Goal: Transaction & Acquisition: Download file/media

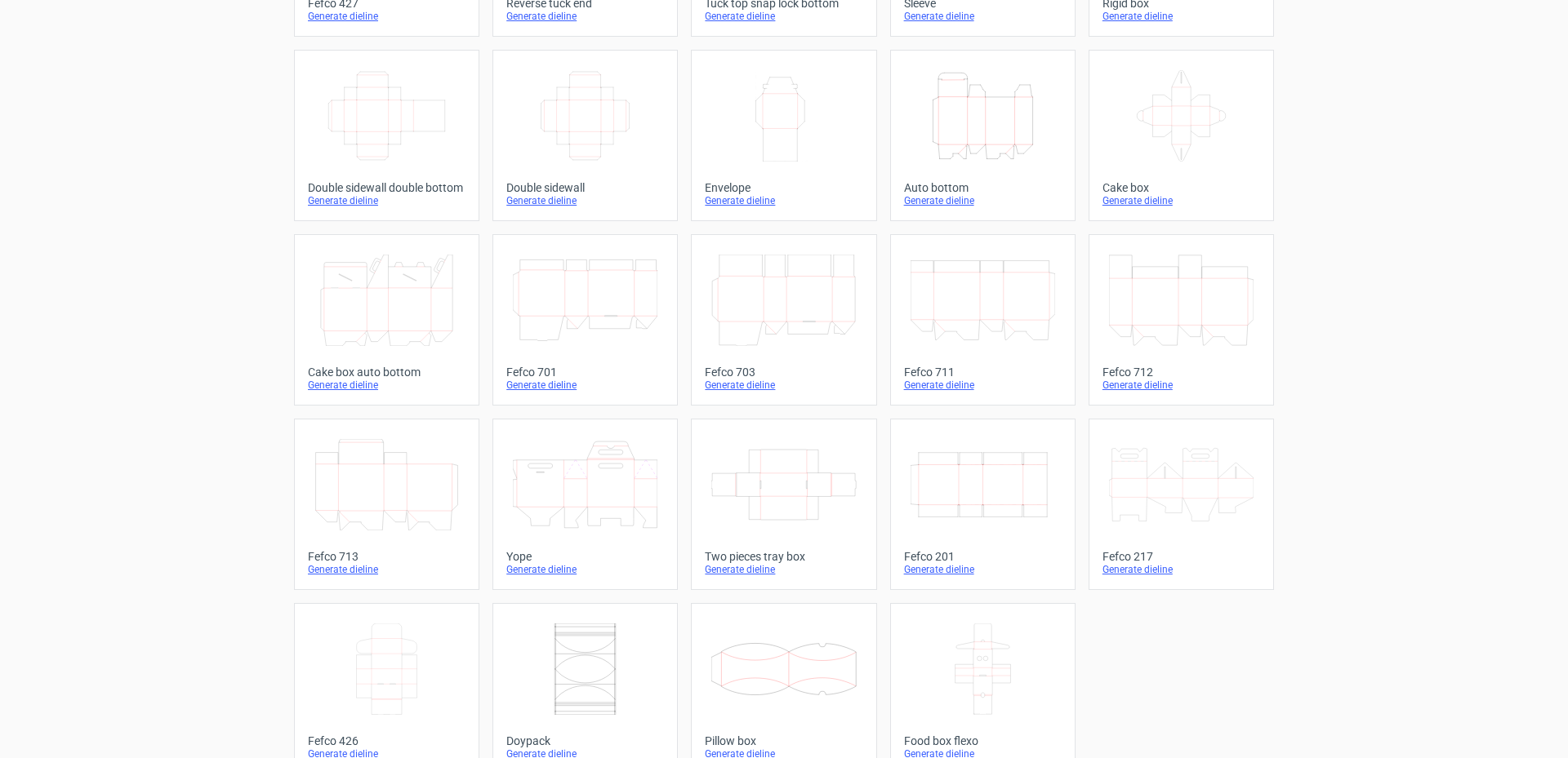
scroll to position [262, 0]
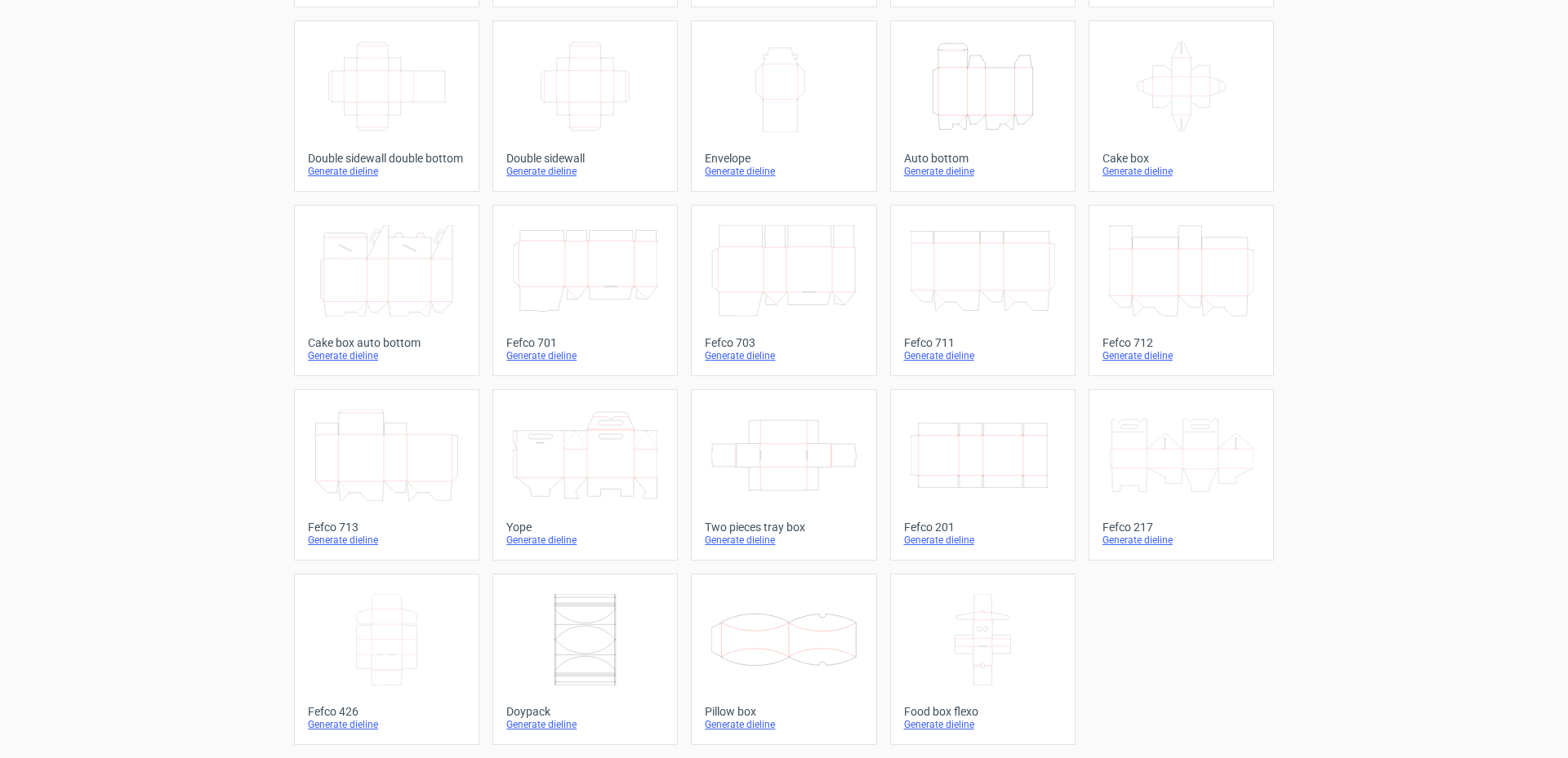
click at [920, 539] on div "Generate dieline" at bounding box center [982, 540] width 158 height 14
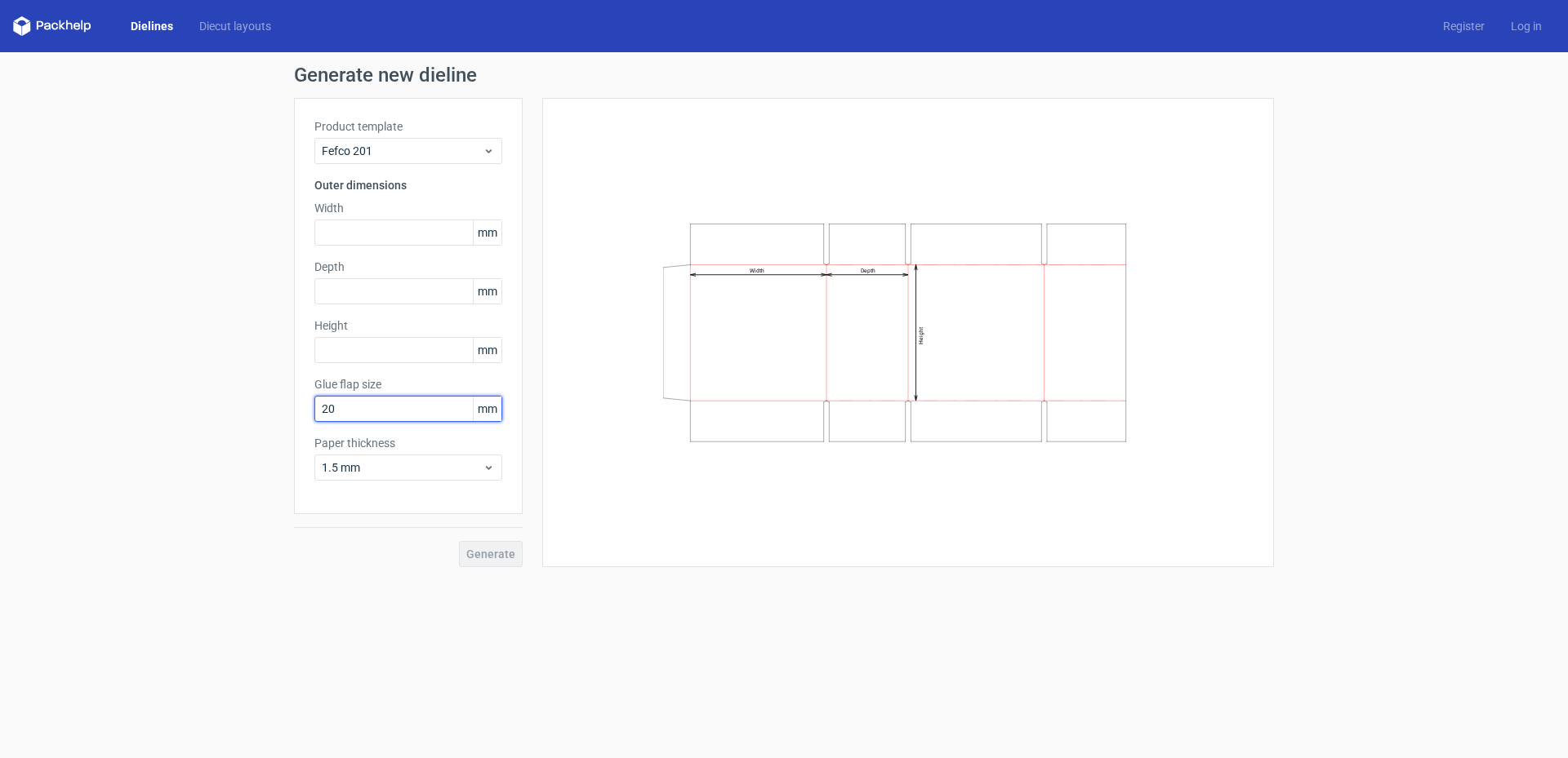
drag, startPoint x: 244, startPoint y: 409, endPoint x: 234, endPoint y: 411, distance: 10.2
click at [314, 411] on input "20" at bounding box center [408, 408] width 188 height 26
click at [368, 410] on input "1280" at bounding box center [408, 408] width 188 height 26
type input "12"
click at [356, 232] on input "text" at bounding box center [408, 232] width 188 height 26
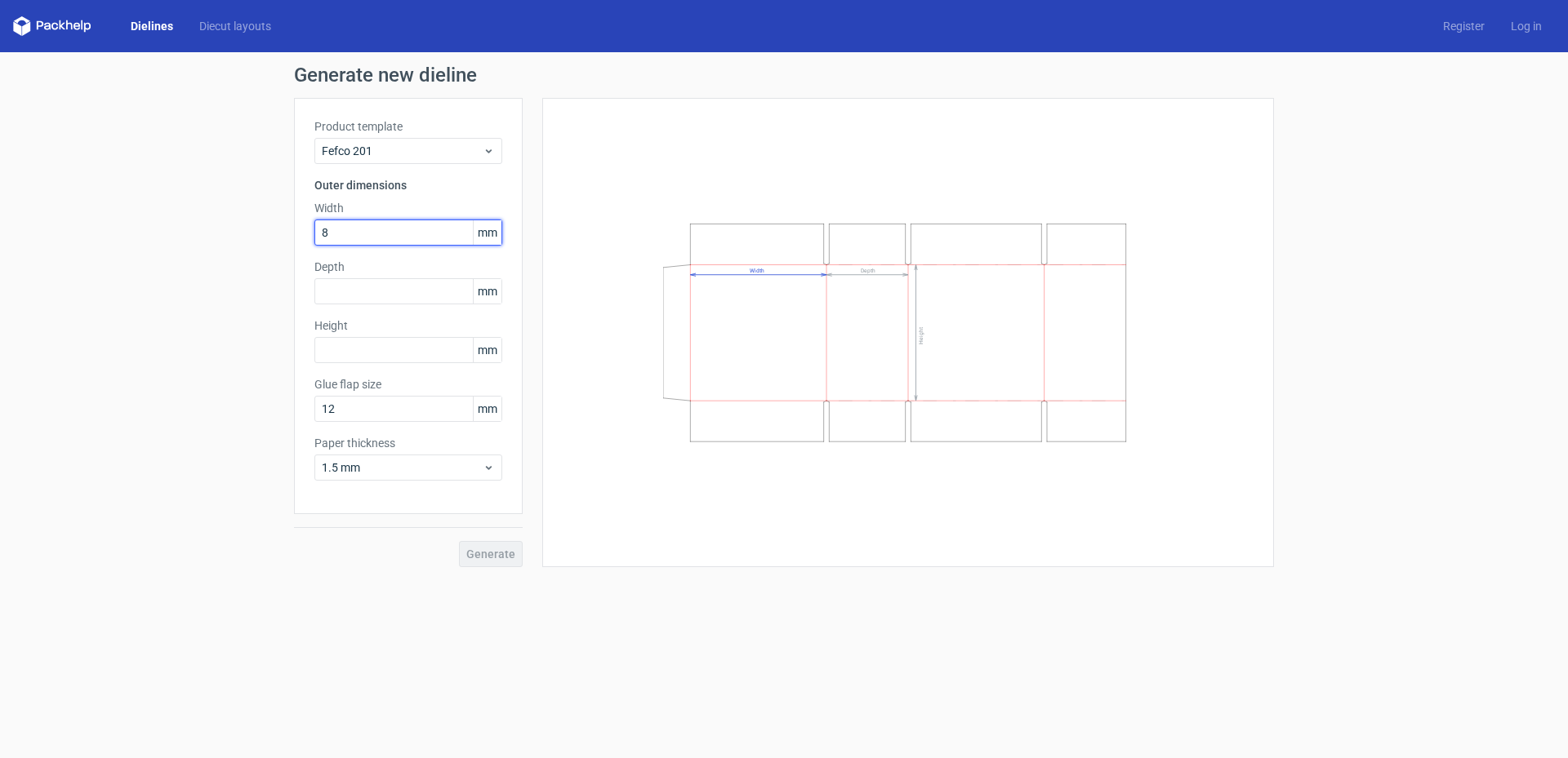
type input "80"
click at [400, 296] on input "text" at bounding box center [408, 291] width 188 height 26
type input "35"
click at [340, 341] on input "text" at bounding box center [408, 350] width 188 height 26
type input "125"
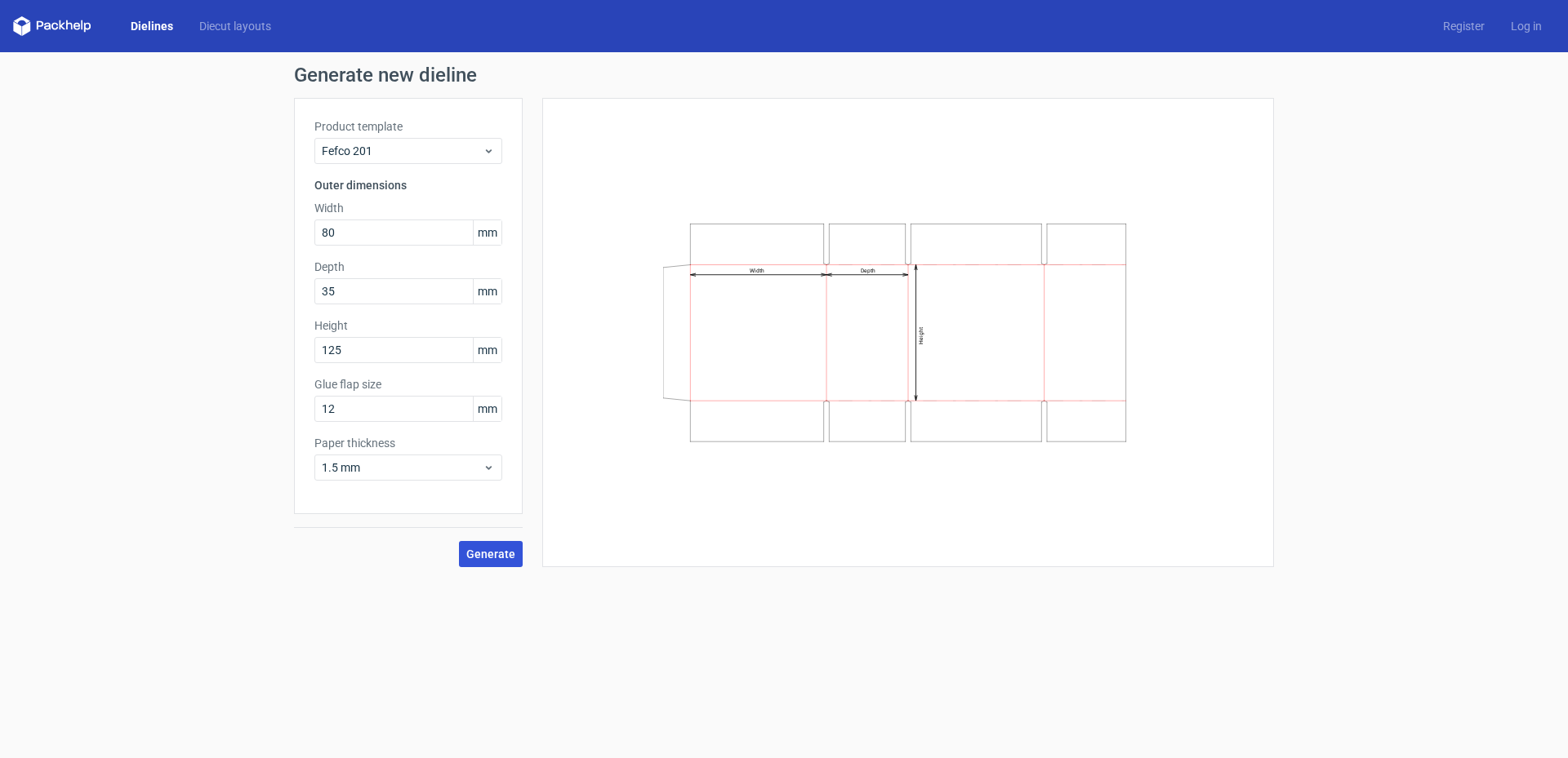
click at [499, 559] on span "Generate" at bounding box center [490, 554] width 49 height 12
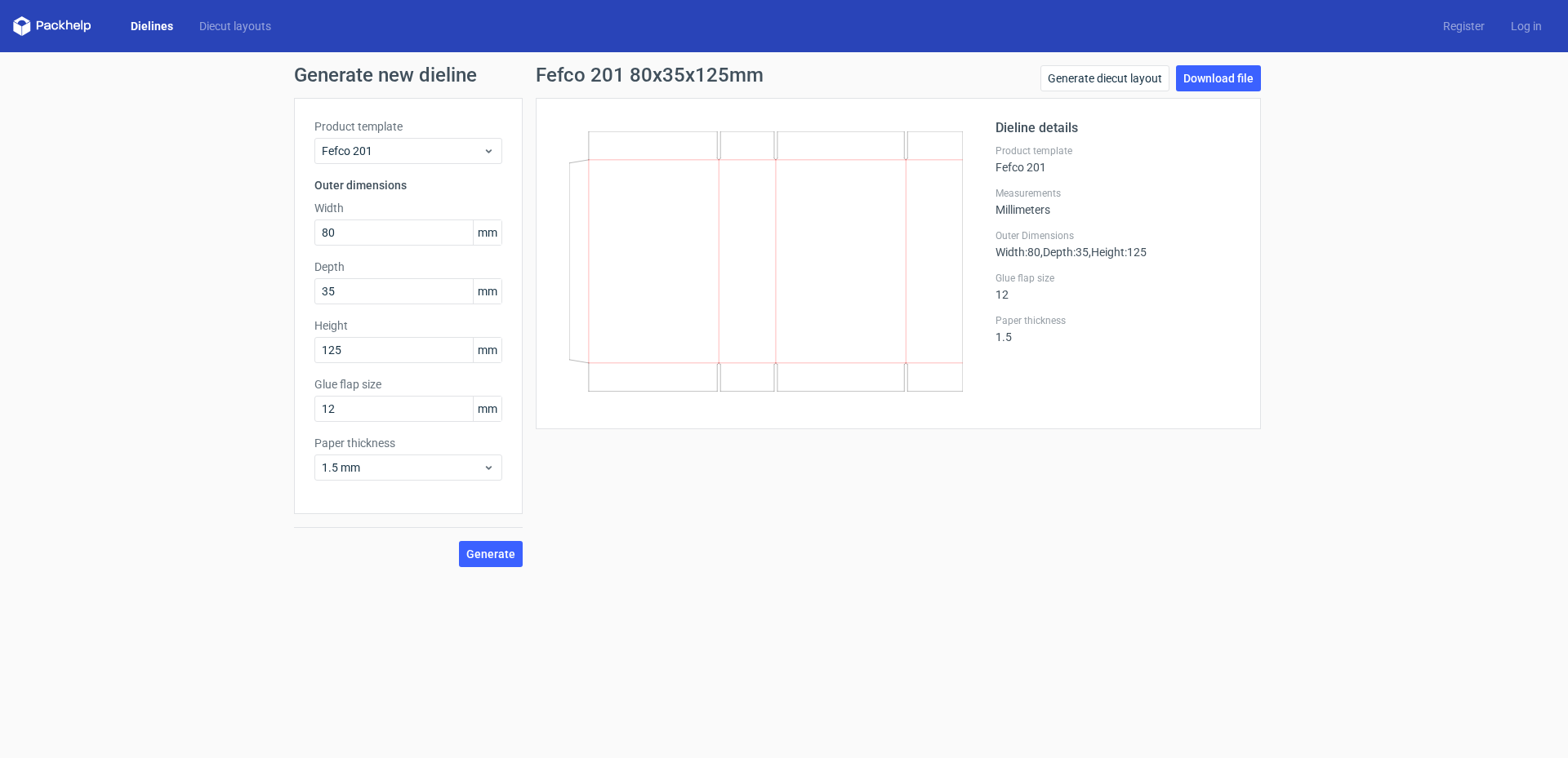
click at [1219, 79] on link "Download file" at bounding box center [1219, 78] width 85 height 26
